Goal: Task Accomplishment & Management: Manage account settings

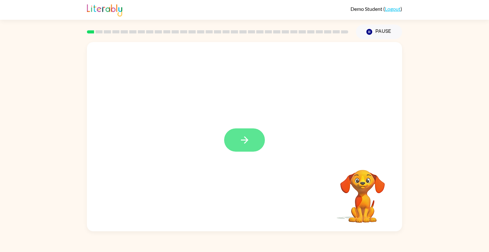
click at [259, 135] on button "button" at bounding box center [244, 139] width 41 height 23
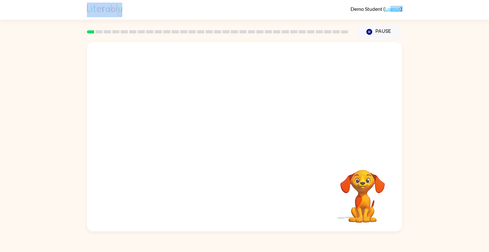
drag, startPoint x: 259, startPoint y: 135, endPoint x: 391, endPoint y: 12, distance: 180.7
click at [391, 12] on div "Demo Student ( Logout ) Pause Pause Your browser must support playing .mp4 file…" at bounding box center [244, 126] width 489 height 252
click at [390, 8] on link "Logout" at bounding box center [393, 9] width 16 height 6
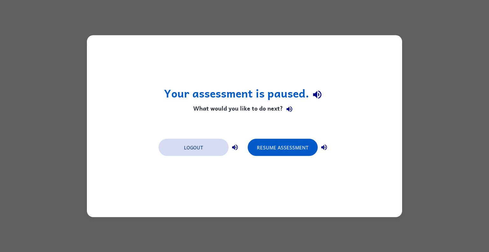
click at [172, 147] on button "Logout" at bounding box center [194, 147] width 70 height 17
